Goal: Find contact information: Find phone number

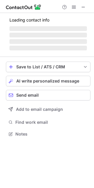
scroll to position [3, 3]
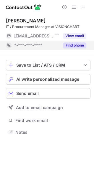
click at [66, 45] on button "Find phone" at bounding box center [74, 45] width 23 height 6
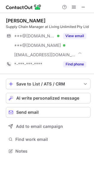
scroll to position [147, 94]
click at [81, 6] on span at bounding box center [83, 7] width 5 height 5
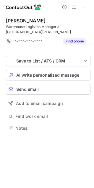
scroll to position [124, 94]
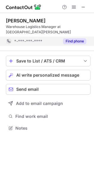
click at [69, 41] on button "Find phone" at bounding box center [74, 41] width 23 height 6
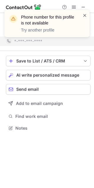
click at [85, 13] on span at bounding box center [84, 15] width 5 height 6
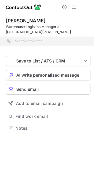
click at [85, 5] on div "Phone number for this profile is not available Try another profile" at bounding box center [47, 26] width 94 height 44
click at [85, 7] on div "Phone number for this profile is not available Try another profile" at bounding box center [47, 26] width 94 height 44
click at [83, 8] on span at bounding box center [83, 7] width 5 height 5
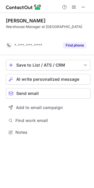
scroll to position [118, 94]
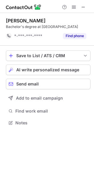
scroll to position [124, 94]
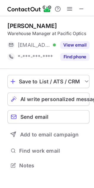
scroll to position [128, 94]
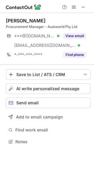
scroll to position [137, 94]
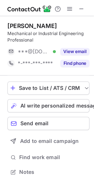
scroll to position [128, 94]
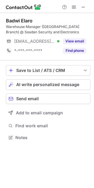
scroll to position [133, 94]
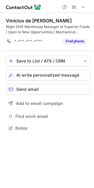
scroll to position [124, 94]
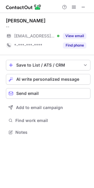
scroll to position [128, 94]
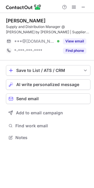
scroll to position [133, 94]
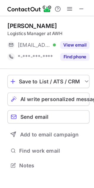
scroll to position [128, 94]
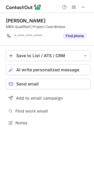
scroll to position [118, 94]
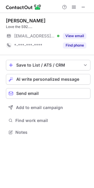
scroll to position [128, 94]
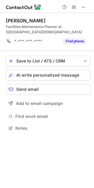
scroll to position [124, 94]
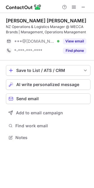
scroll to position [133, 94]
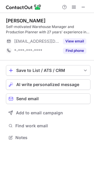
scroll to position [133, 94]
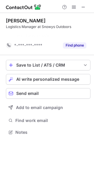
scroll to position [118, 94]
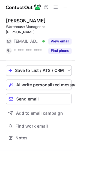
scroll to position [128, 94]
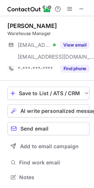
scroll to position [137, 94]
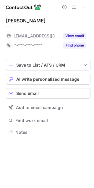
scroll to position [128, 94]
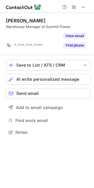
scroll to position [118, 94]
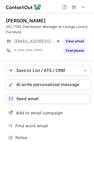
scroll to position [133, 94]
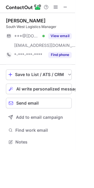
scroll to position [137, 94]
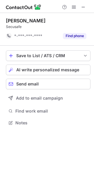
scroll to position [118, 94]
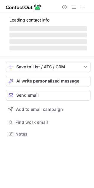
scroll to position [133, 94]
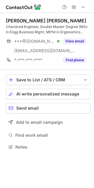
scroll to position [143, 94]
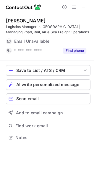
scroll to position [133, 94]
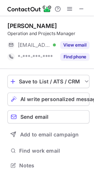
scroll to position [128, 94]
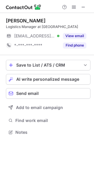
scroll to position [128, 94]
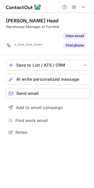
scroll to position [118, 94]
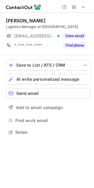
scroll to position [128, 94]
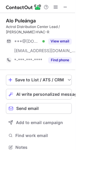
scroll to position [137, 94]
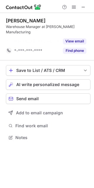
scroll to position [118, 94]
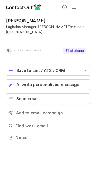
scroll to position [118, 94]
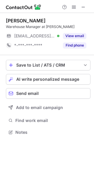
scroll to position [128, 94]
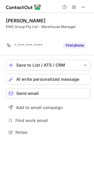
scroll to position [118, 94]
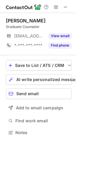
scroll to position [128, 94]
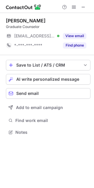
scroll to position [128, 94]
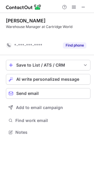
scroll to position [118, 94]
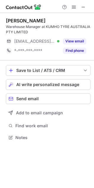
scroll to position [133, 94]
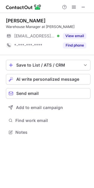
scroll to position [128, 94]
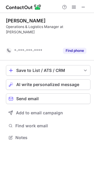
scroll to position [124, 94]
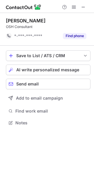
scroll to position [118, 94]
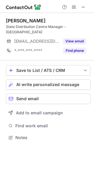
scroll to position [128, 94]
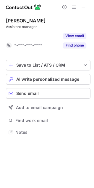
scroll to position [118, 94]
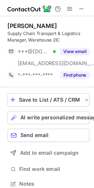
scroll to position [143, 94]
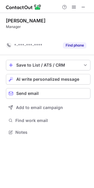
scroll to position [118, 94]
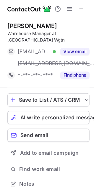
scroll to position [137, 94]
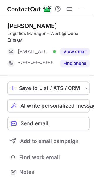
scroll to position [128, 94]
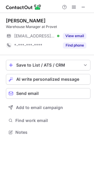
scroll to position [128, 94]
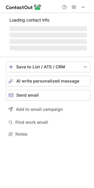
scroll to position [3, 3]
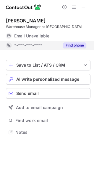
click at [76, 48] on button "Find phone" at bounding box center [74, 45] width 23 height 6
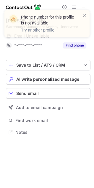
scroll to position [128, 94]
